Goal: Find specific page/section: Find specific page/section

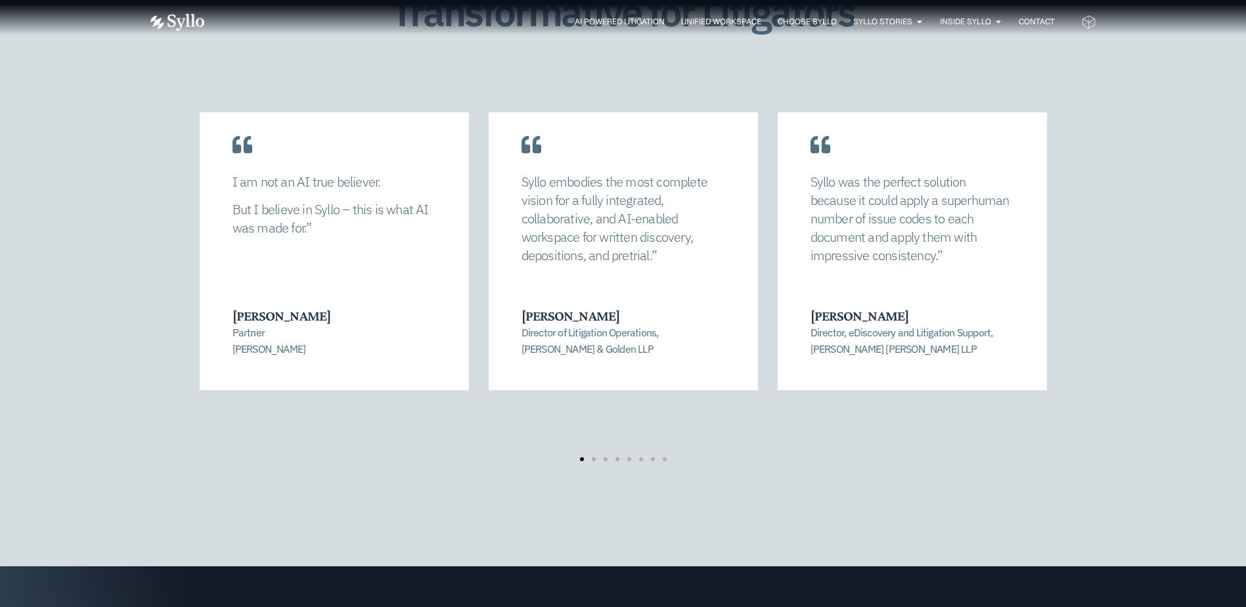
scroll to position [2758, 0]
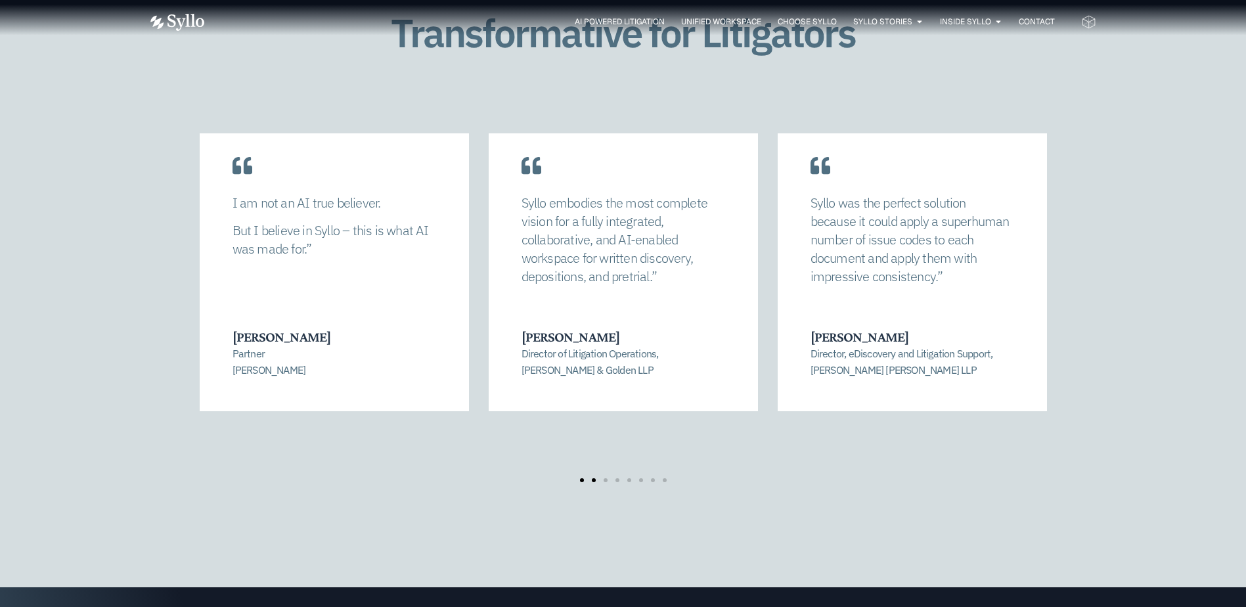
click at [594, 478] on span "Go to slide 2" at bounding box center [594, 480] width 4 height 4
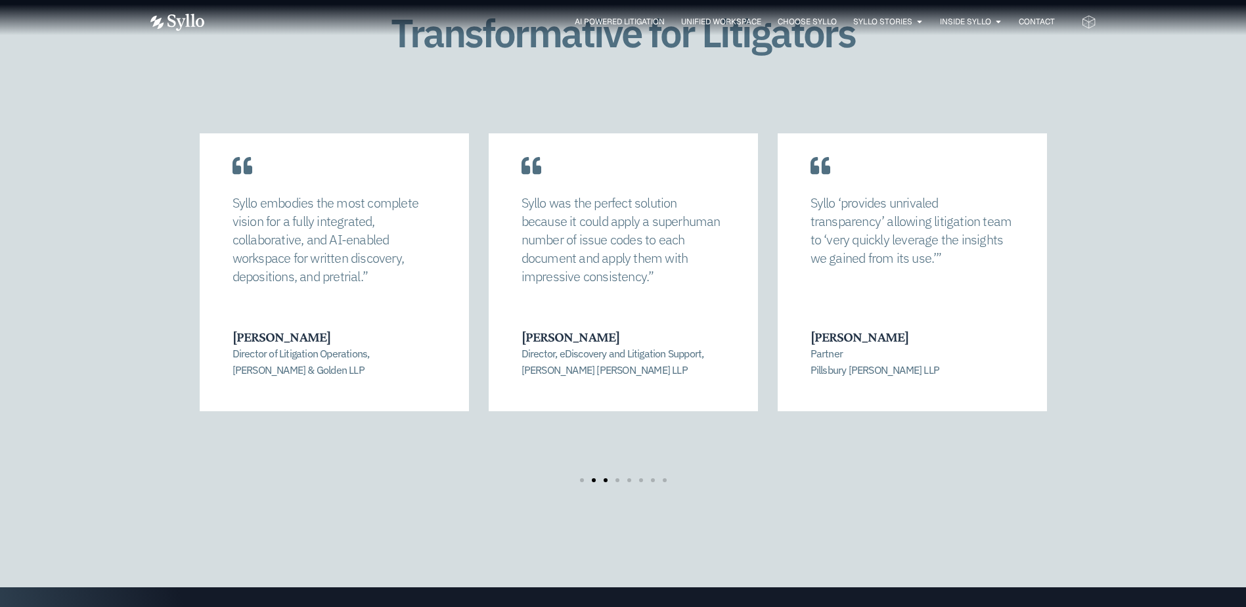
click at [604, 478] on span "Go to slide 3" at bounding box center [605, 480] width 4 height 4
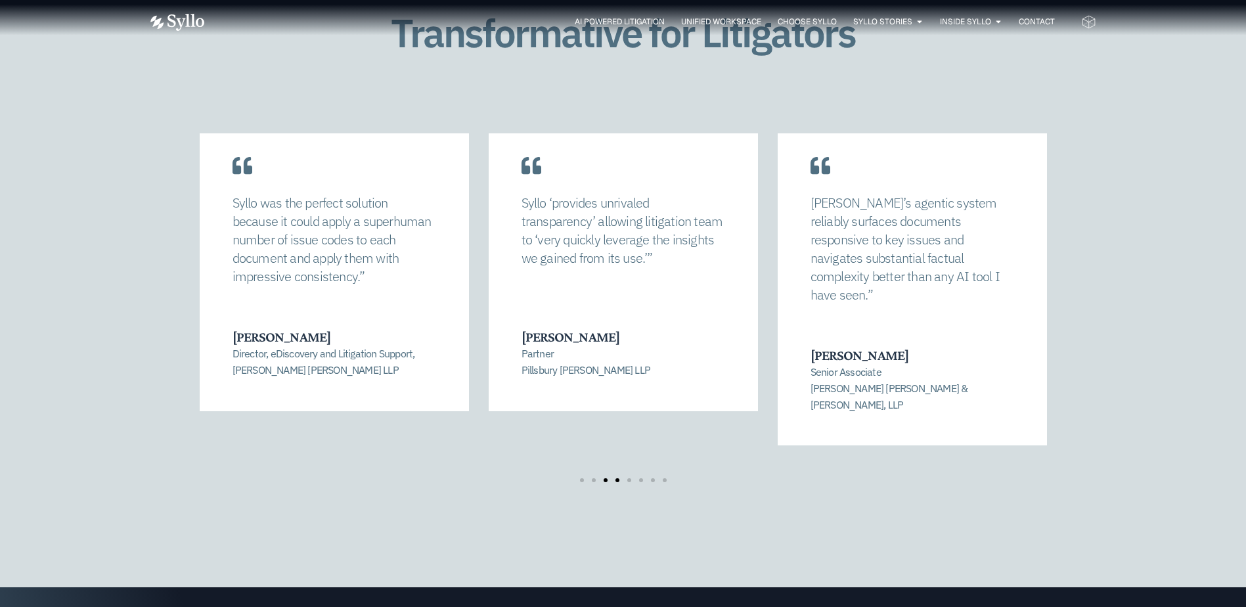
click at [617, 478] on span "Go to slide 4" at bounding box center [617, 480] width 4 height 4
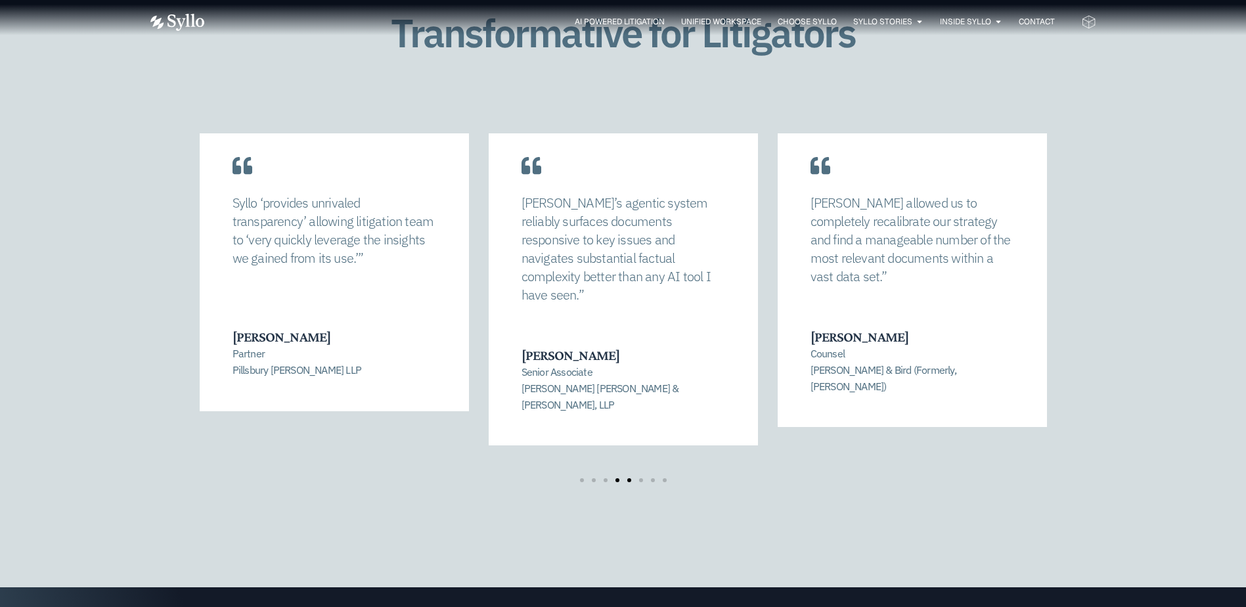
click at [628, 478] on span "Go to slide 5" at bounding box center [629, 480] width 4 height 4
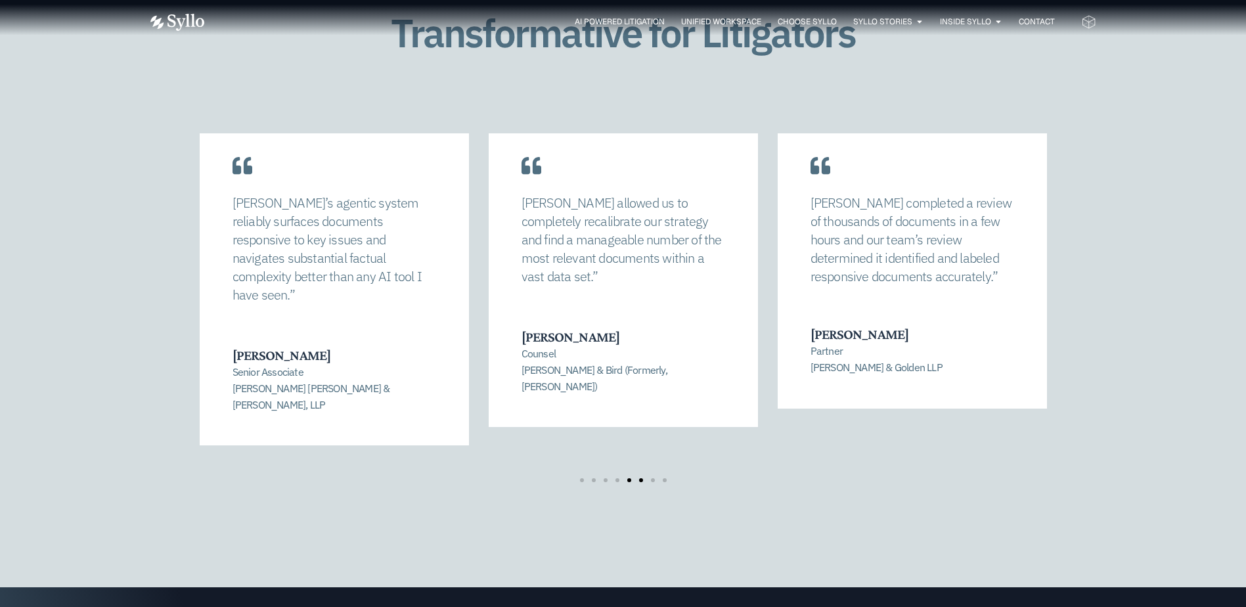
click at [640, 478] on span "Go to slide 6" at bounding box center [641, 480] width 4 height 4
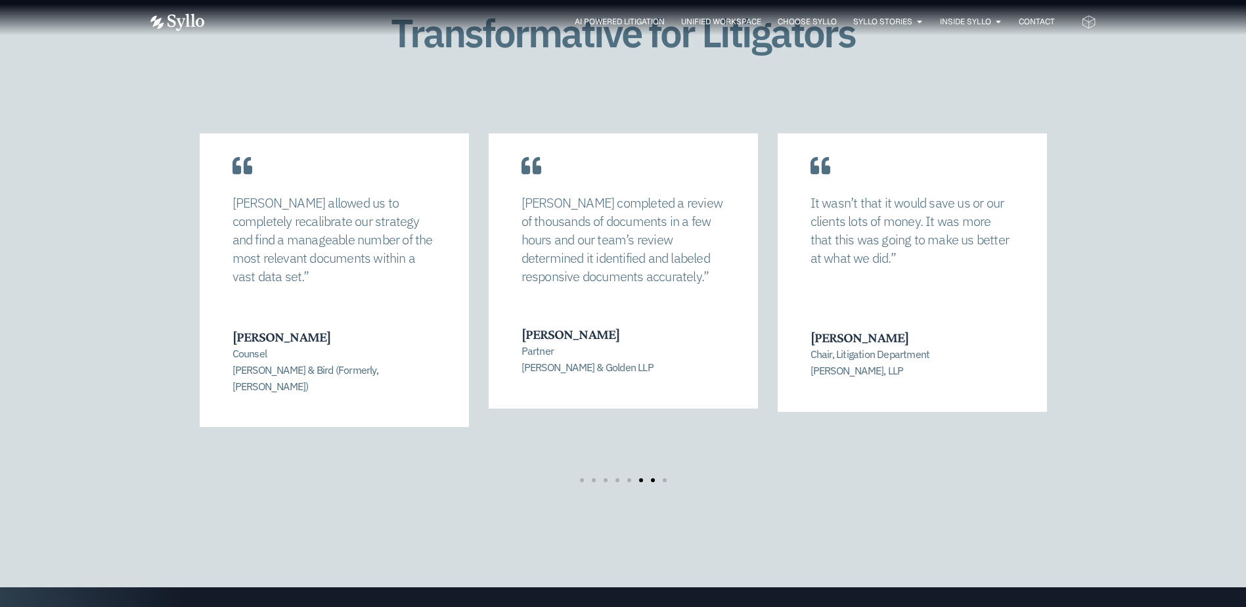
click at [651, 478] on span "Go to slide 7" at bounding box center [653, 480] width 4 height 4
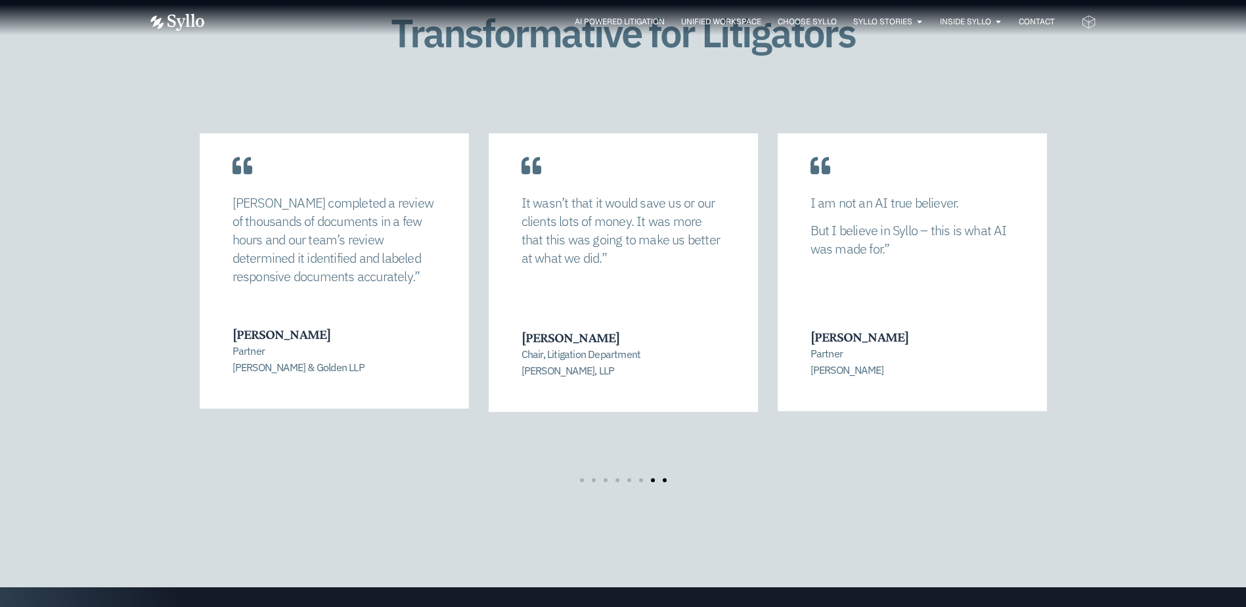
click at [665, 478] on span "Go to slide 8" at bounding box center [664, 480] width 4 height 4
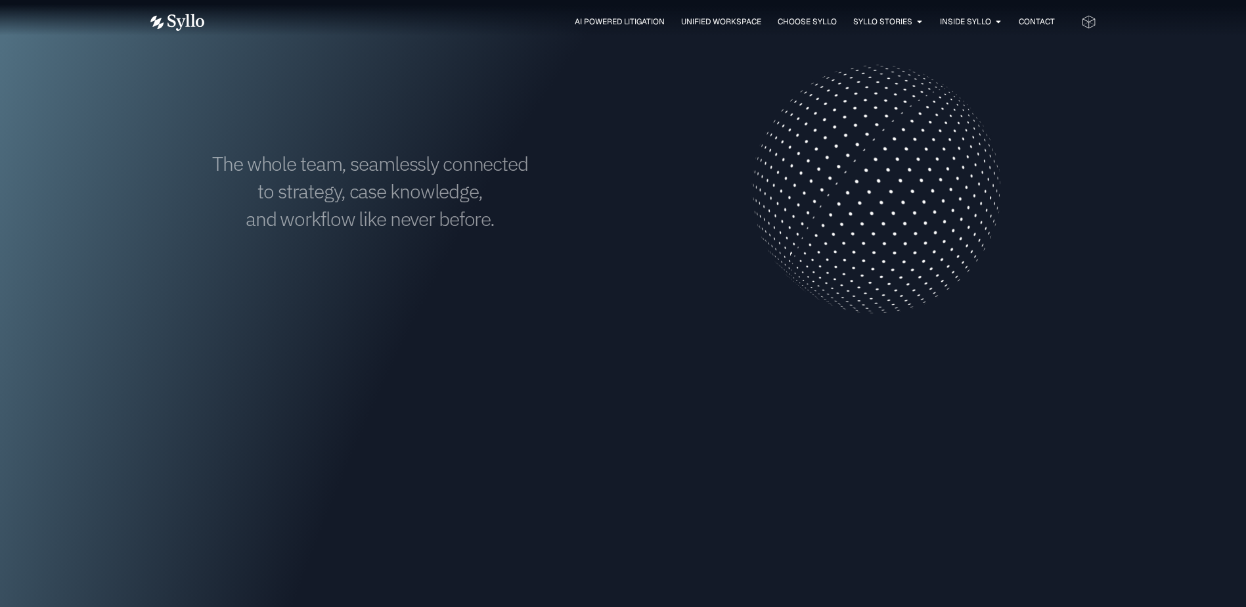
scroll to position [0, 0]
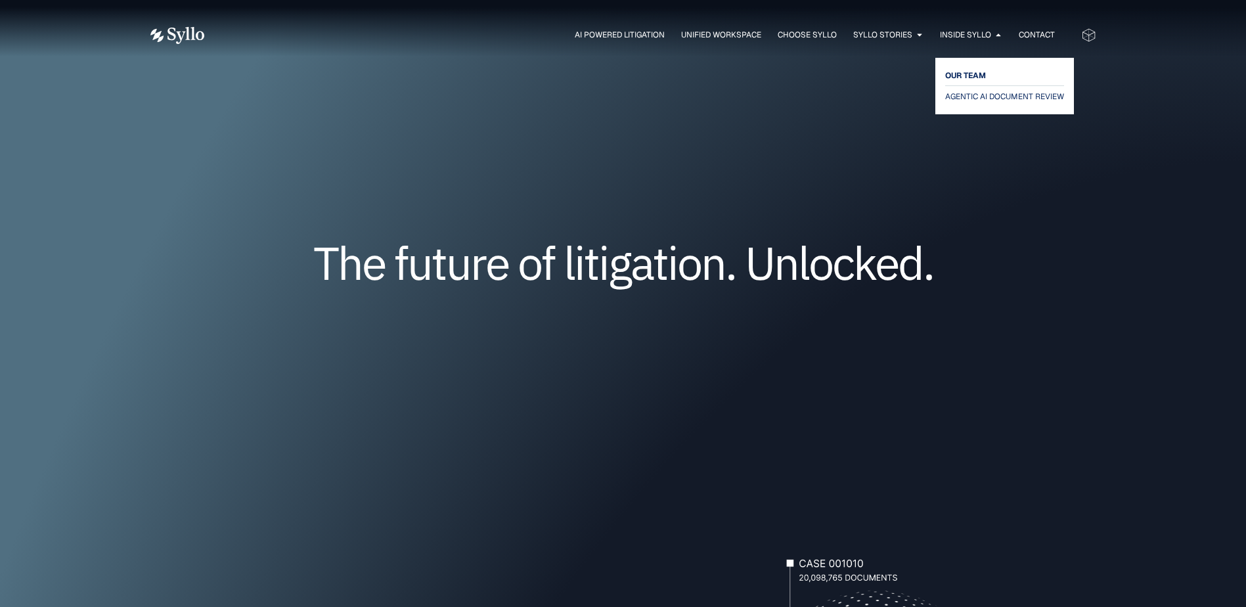
click at [965, 74] on span "OUR TEAM" at bounding box center [965, 76] width 41 height 16
